Goal: Task Accomplishment & Management: Complete application form

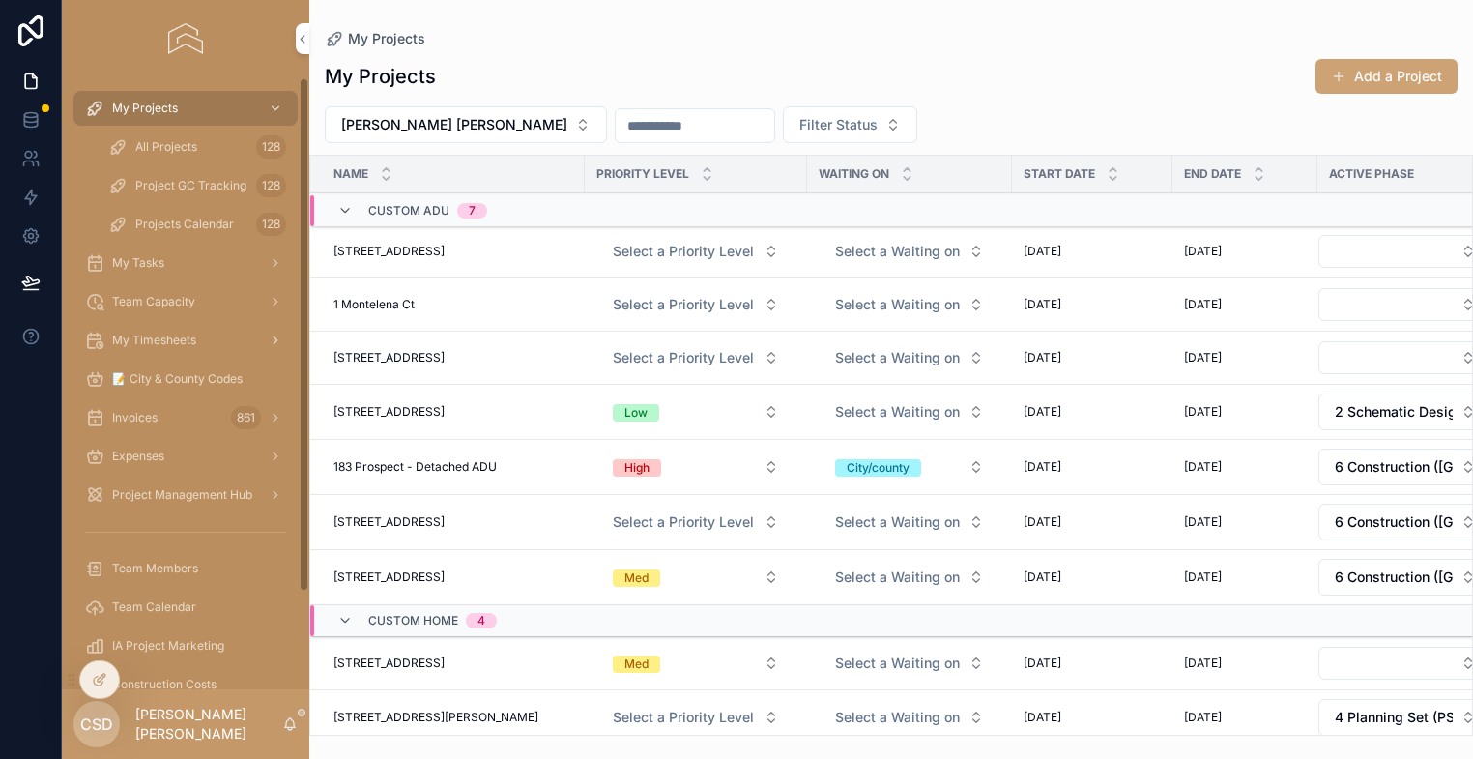
click at [171, 336] on span "My Timesheets" at bounding box center [154, 339] width 84 height 15
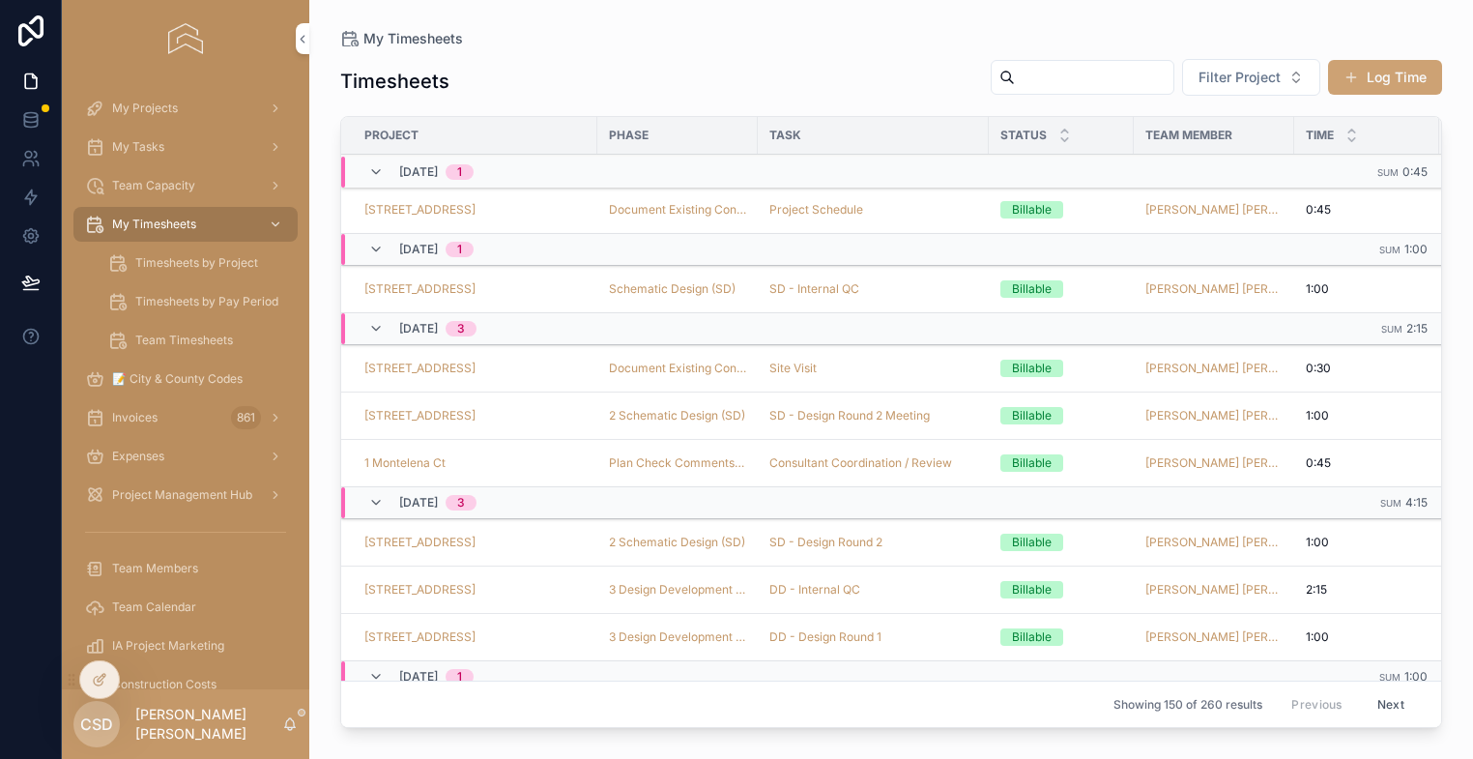
click at [1388, 69] on button "Log Time" at bounding box center [1385, 77] width 114 height 35
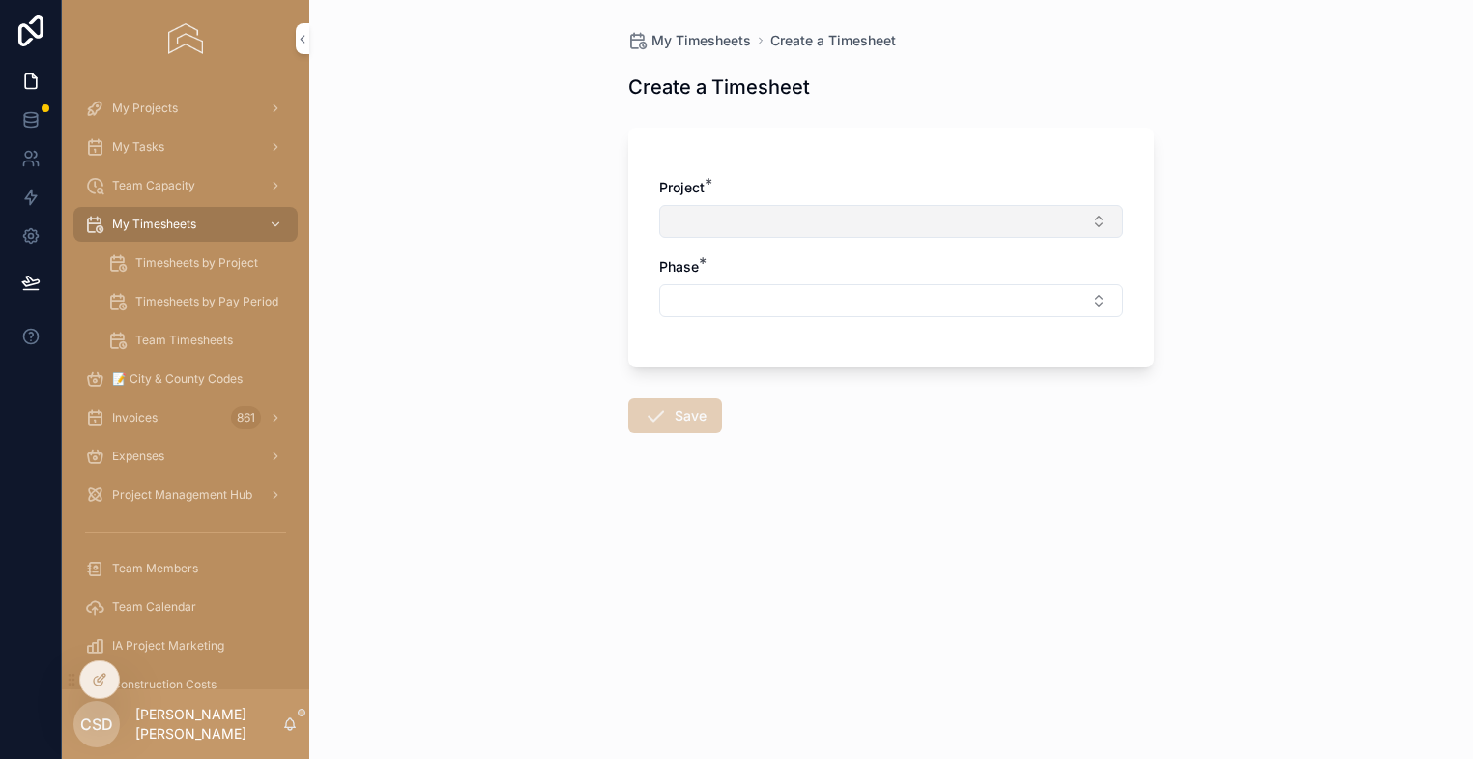
click at [844, 218] on button "Select Button" at bounding box center [891, 221] width 464 height 33
type input "***"
click at [839, 217] on button "Select Button" at bounding box center [891, 221] width 464 height 33
click at [839, 218] on button "Select Button" at bounding box center [891, 221] width 464 height 33
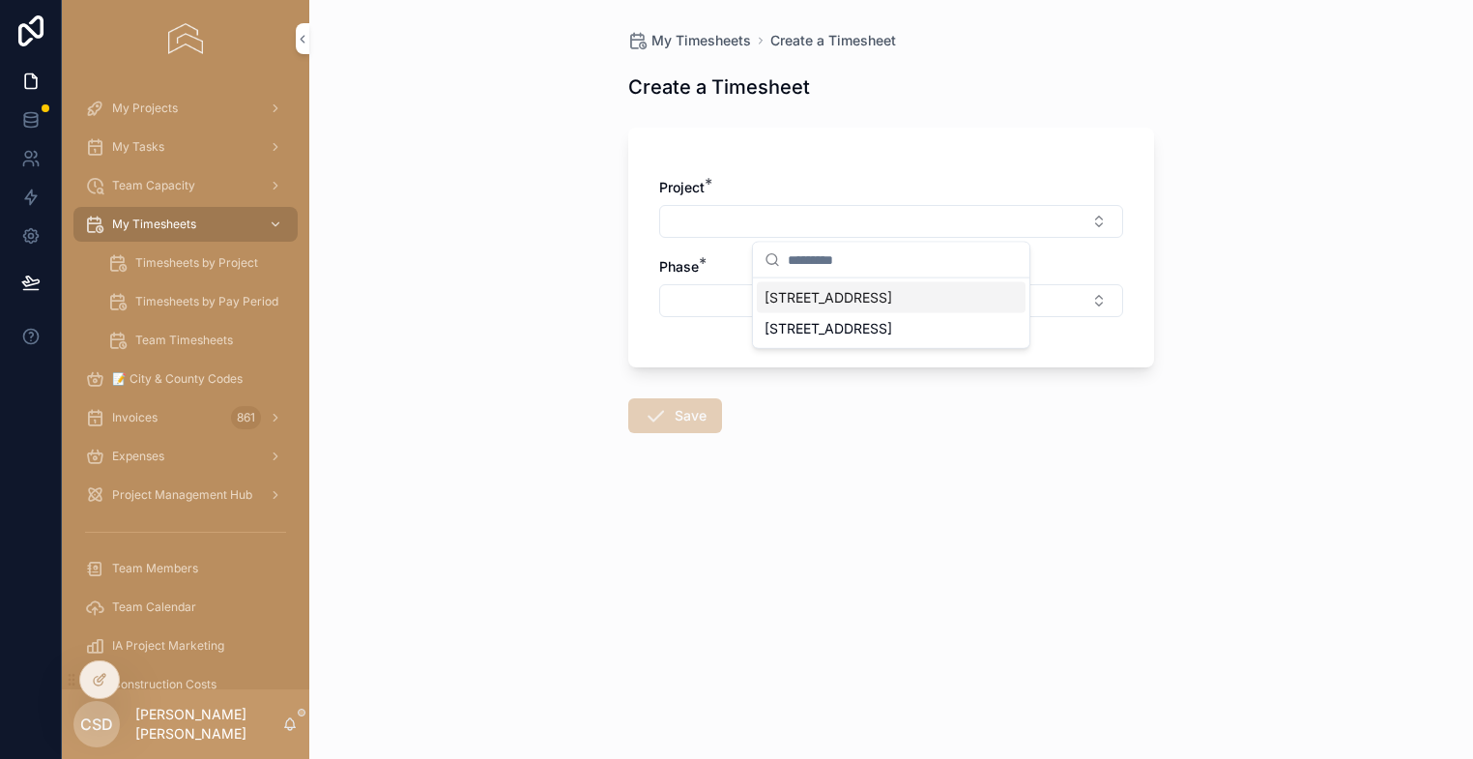
click at [847, 304] on span "[STREET_ADDRESS]" at bounding box center [828, 297] width 128 height 19
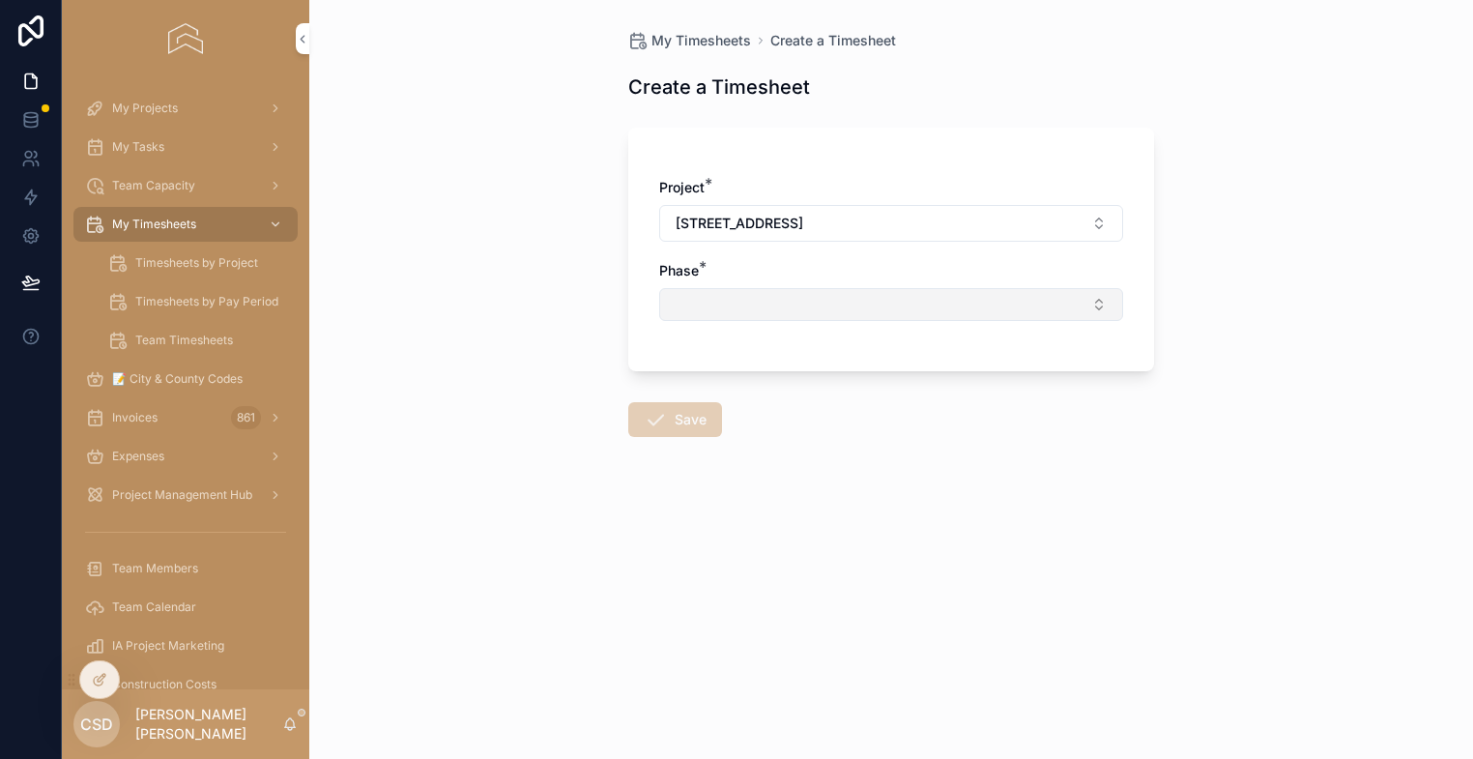
click at [767, 314] on button "Select Button" at bounding box center [891, 304] width 464 height 33
